Goal: Navigation & Orientation: Find specific page/section

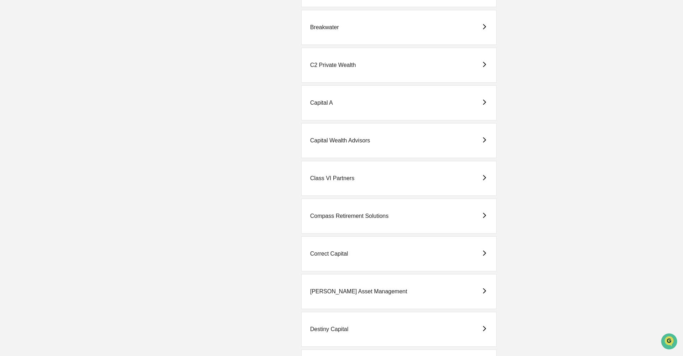
scroll to position [457, 0]
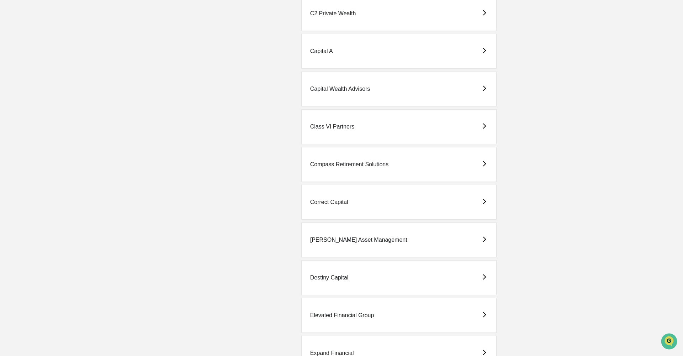
click at [337, 238] on div "[PERSON_NAME] Asset Management" at bounding box center [358, 240] width 97 height 6
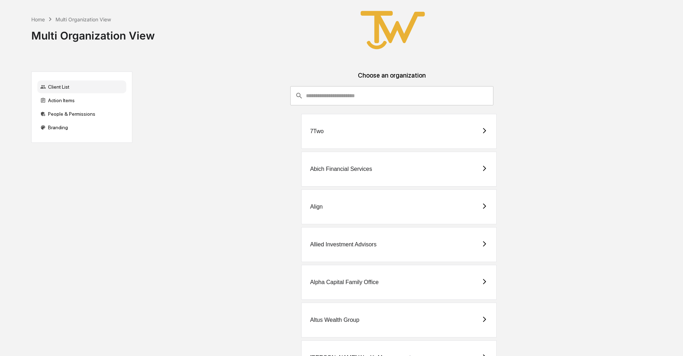
click at [328, 135] on div "7Two" at bounding box center [399, 131] width 196 height 35
click at [328, 168] on div "Abich Financial Services" at bounding box center [341, 169] width 62 height 6
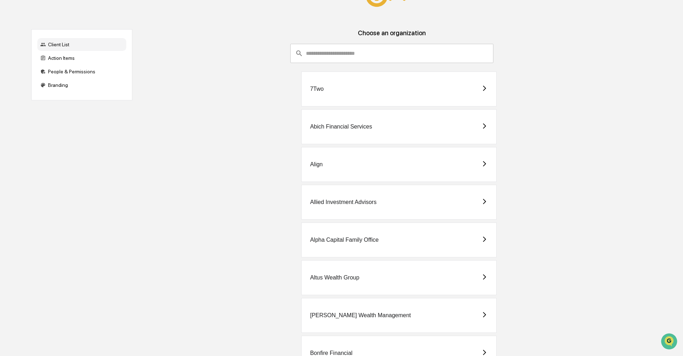
scroll to position [43, 0]
click at [316, 166] on div "Align" at bounding box center [316, 164] width 13 height 6
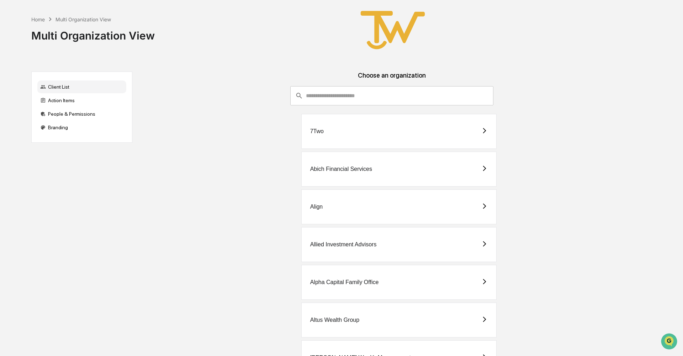
click at [322, 282] on div "Alpha Capital Family Office" at bounding box center [344, 282] width 69 height 6
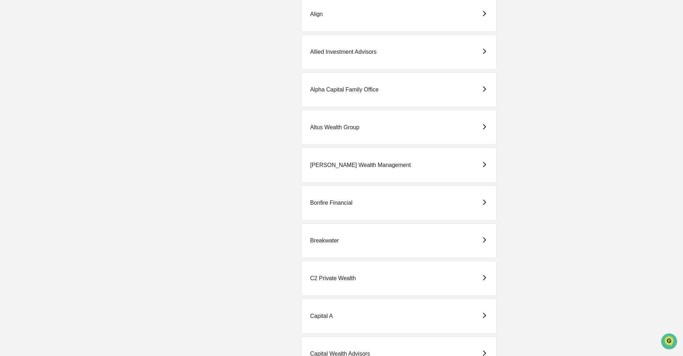
scroll to position [192, 0]
click at [336, 128] on div "Altus Wealth Group" at bounding box center [334, 128] width 49 height 6
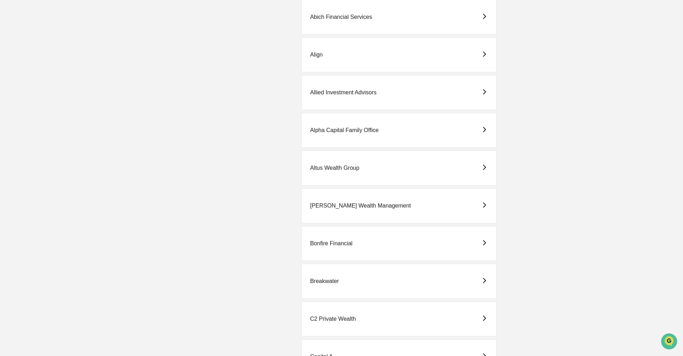
click at [340, 204] on div "[PERSON_NAME] Wealth Management" at bounding box center [360, 206] width 101 height 6
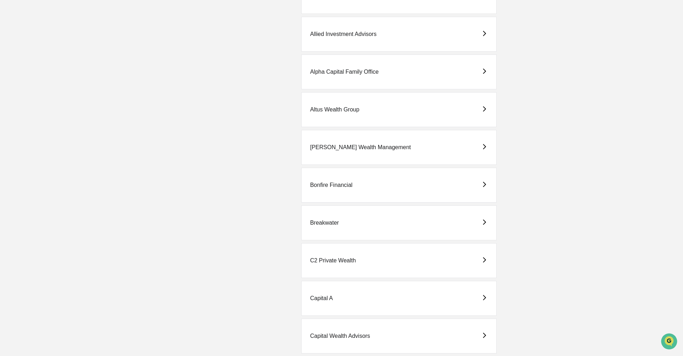
scroll to position [220, 0]
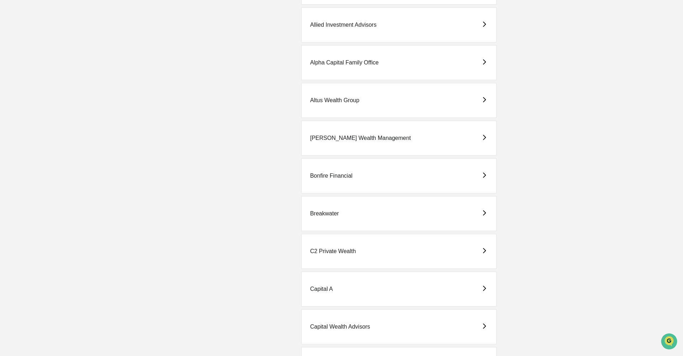
click at [322, 174] on div "Bonfire Financial" at bounding box center [331, 176] width 42 height 6
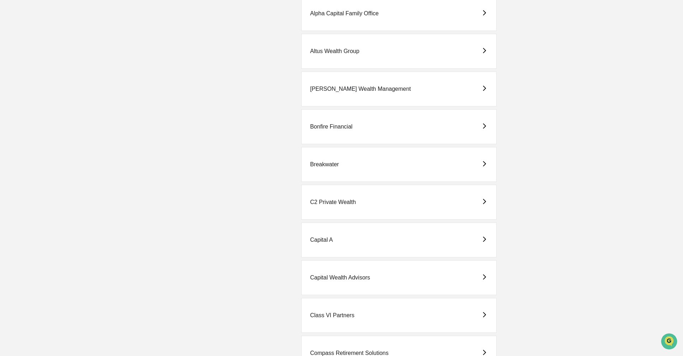
scroll to position [268, 0]
click at [318, 165] on div "Breakwater" at bounding box center [324, 165] width 29 height 6
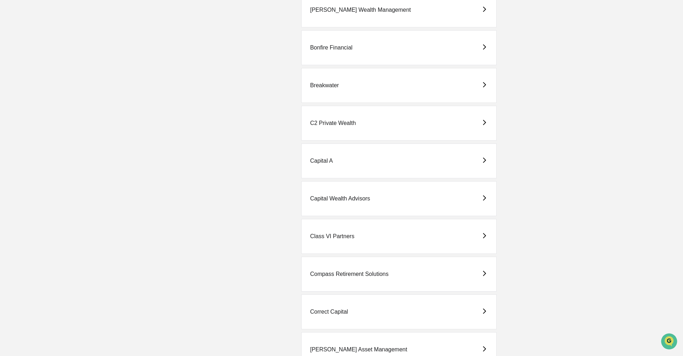
scroll to position [342, 0]
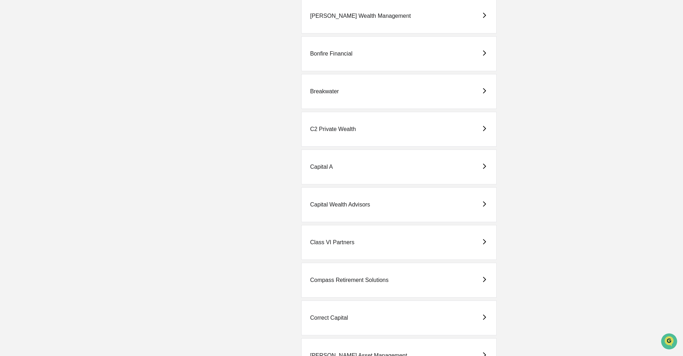
click at [327, 130] on div "C2 Private Wealth" at bounding box center [333, 129] width 46 height 6
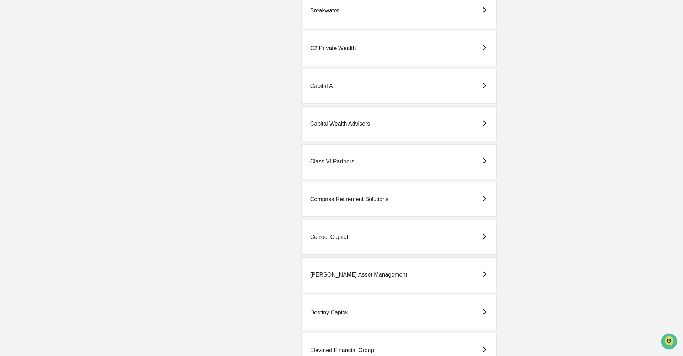
scroll to position [425, 0]
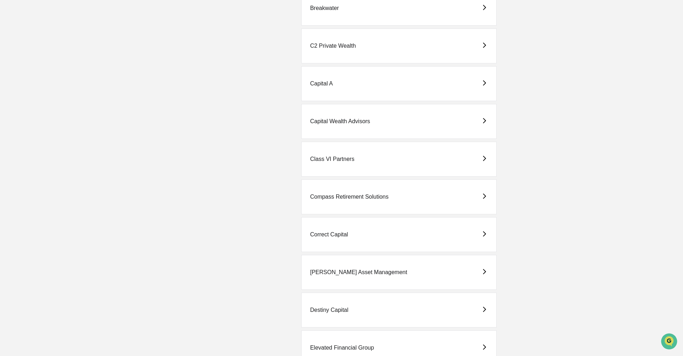
click at [322, 233] on div "Correct Capital" at bounding box center [329, 234] width 38 height 6
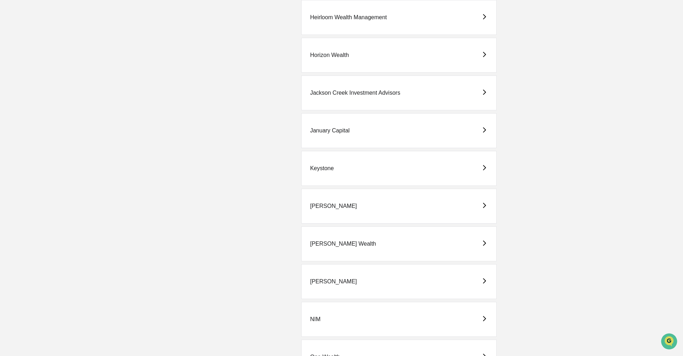
scroll to position [953, 0]
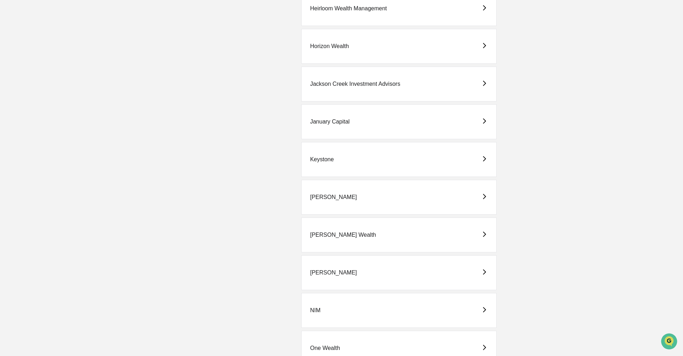
click at [324, 232] on div "[PERSON_NAME] Wealth" at bounding box center [343, 235] width 66 height 6
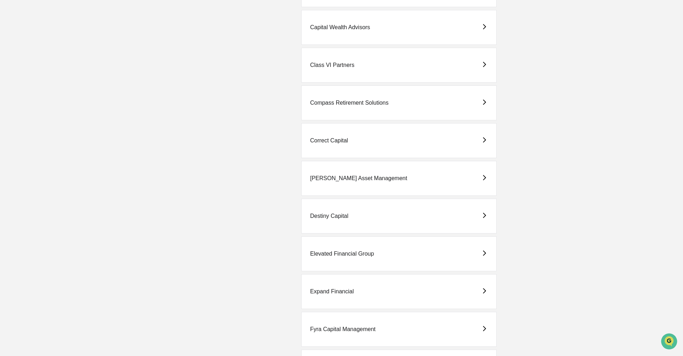
scroll to position [529, 0]
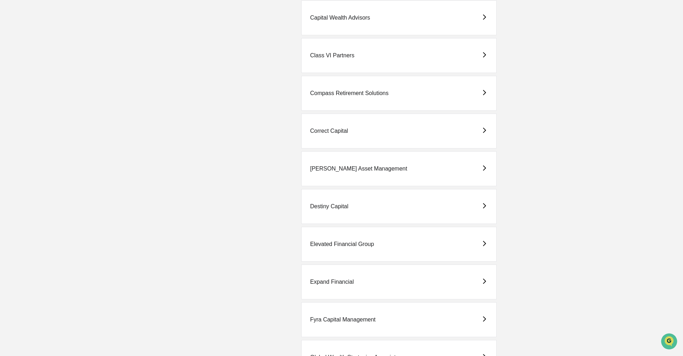
click at [324, 207] on div "Destiny Capital" at bounding box center [329, 206] width 38 height 6
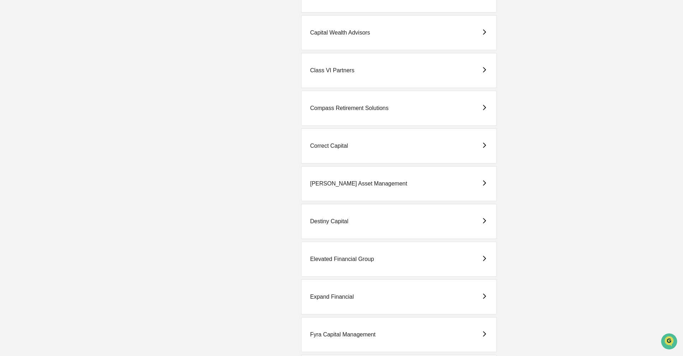
scroll to position [514, 0]
click at [325, 256] on div "Elevated Financial Group" at bounding box center [342, 259] width 64 height 6
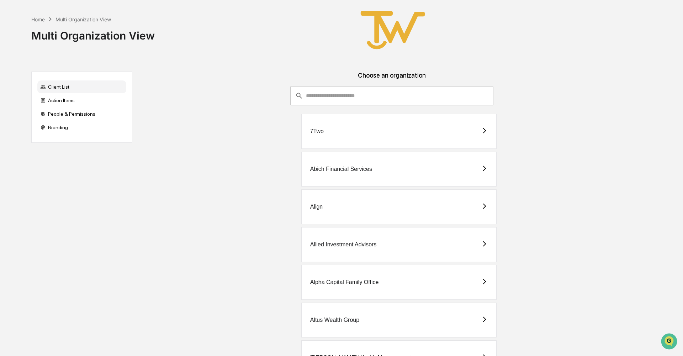
click at [558, 13] on div "Home Multi Organization View Multi Organization View" at bounding box center [338, 30] width 615 height 60
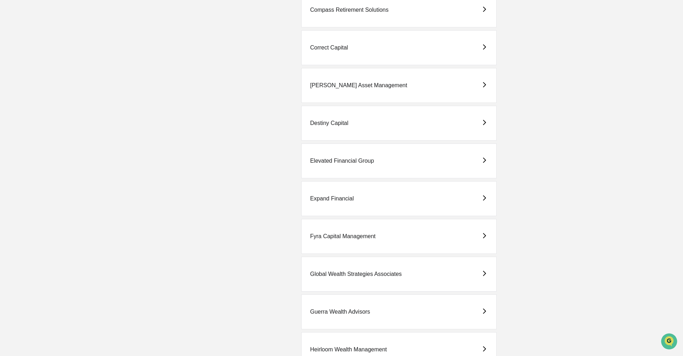
scroll to position [621, 0]
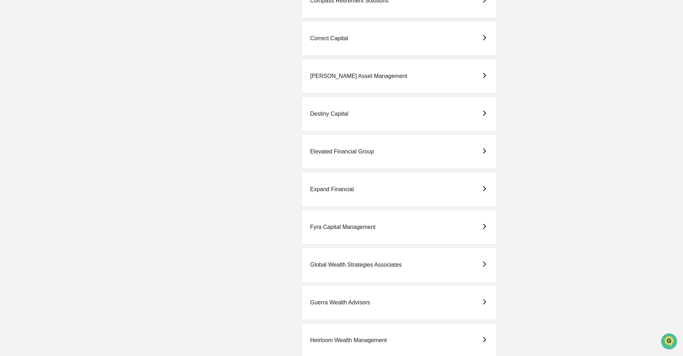
click at [326, 188] on div "Expand Financial" at bounding box center [332, 189] width 44 height 6
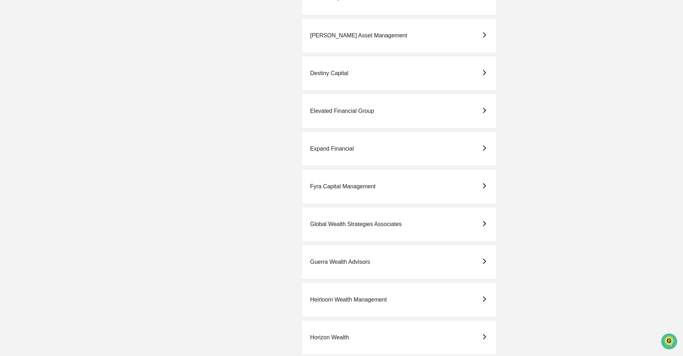
scroll to position [662, 0]
click at [328, 186] on div "Fyra Capital Management" at bounding box center [342, 186] width 65 height 6
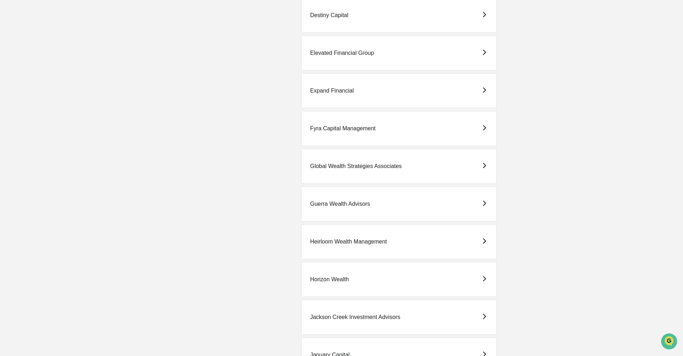
scroll to position [723, 0]
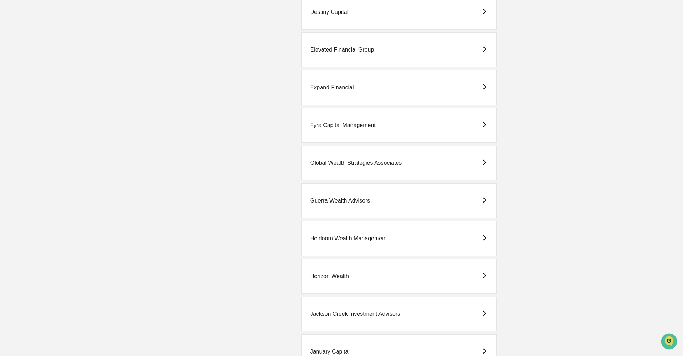
click at [334, 163] on div "Global Wealth Strategies Associates" at bounding box center [356, 163] width 92 height 6
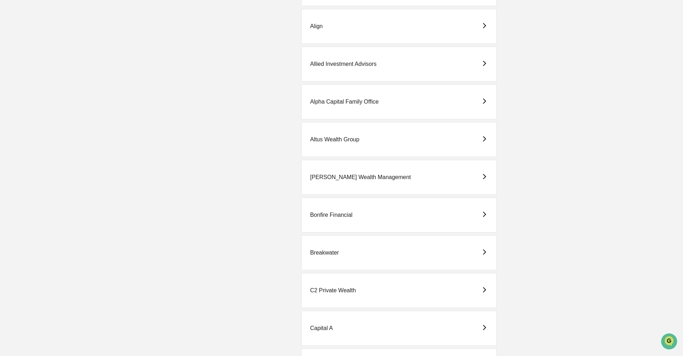
click at [345, 98] on div "Alpha Capital Family Office" at bounding box center [399, 101] width 196 height 35
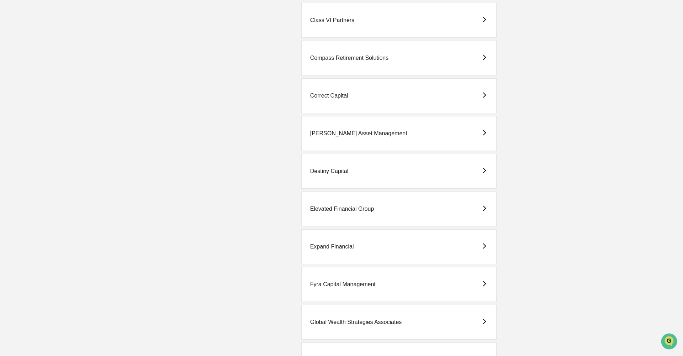
scroll to position [567, 0]
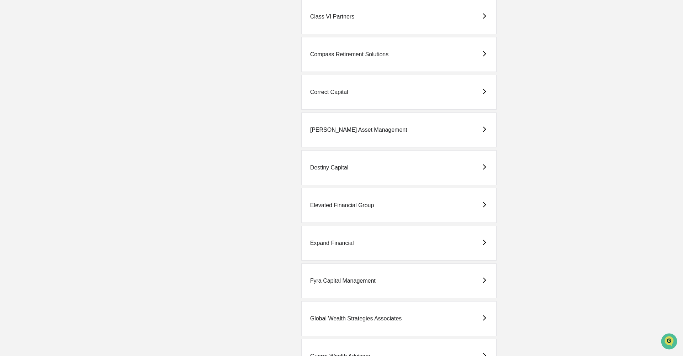
click at [332, 318] on div "Global Wealth Strategies Associates" at bounding box center [356, 318] width 92 height 6
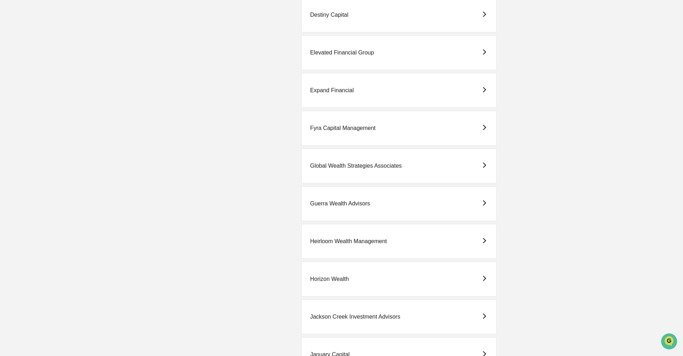
click at [337, 167] on div "Global Wealth Strategies Associates" at bounding box center [356, 166] width 92 height 6
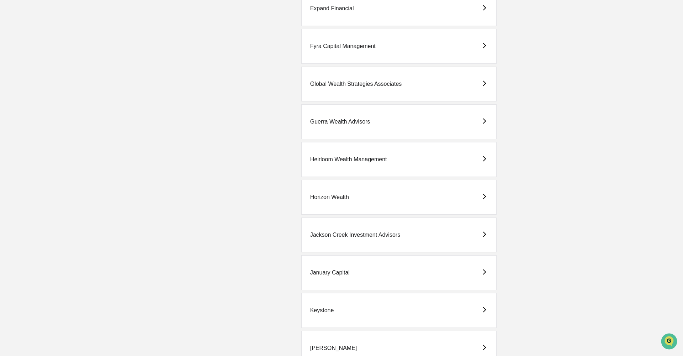
scroll to position [800, 0]
click at [339, 122] on div "Guerra Wealth Advisors" at bounding box center [340, 123] width 60 height 6
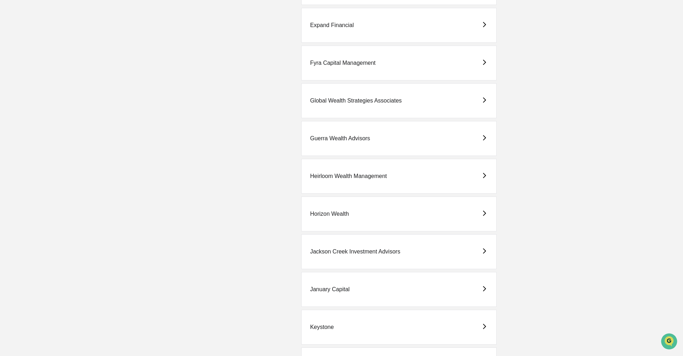
scroll to position [780, 0]
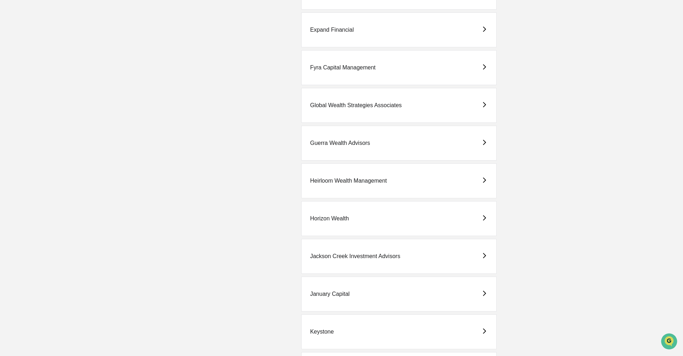
click at [320, 184] on div "Heirloom Wealth Management" at bounding box center [348, 181] width 77 height 6
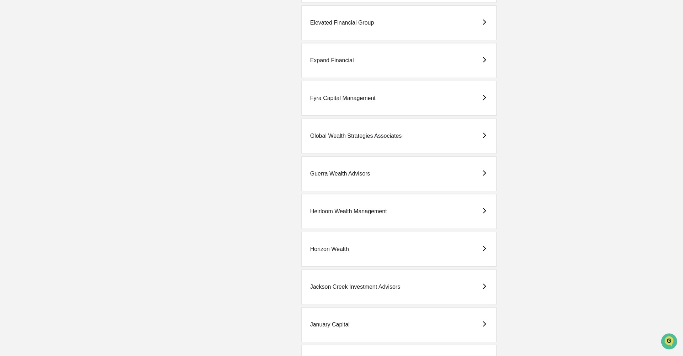
scroll to position [754, 0]
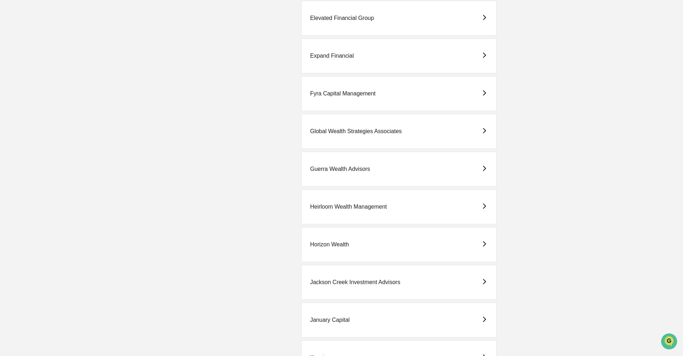
click at [327, 244] on div "Horizon Wealth" at bounding box center [329, 244] width 39 height 6
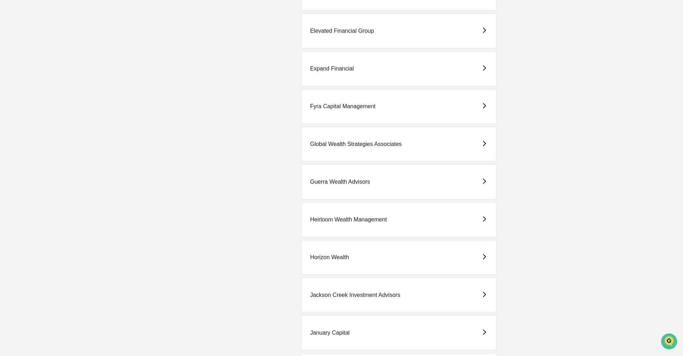
scroll to position [769, 0]
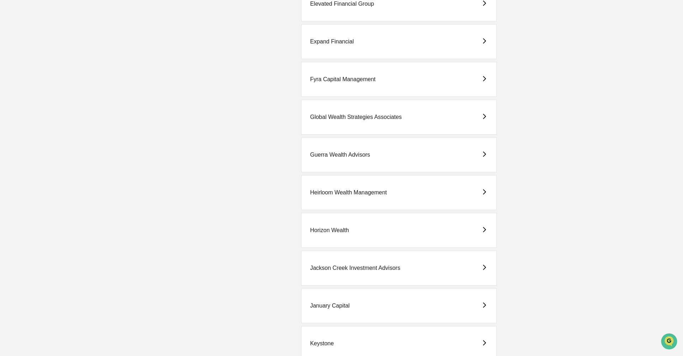
click at [348, 268] on div "Jackson Creek Investment Advisors" at bounding box center [355, 268] width 90 height 6
